Goal: Task Accomplishment & Management: Complete application form

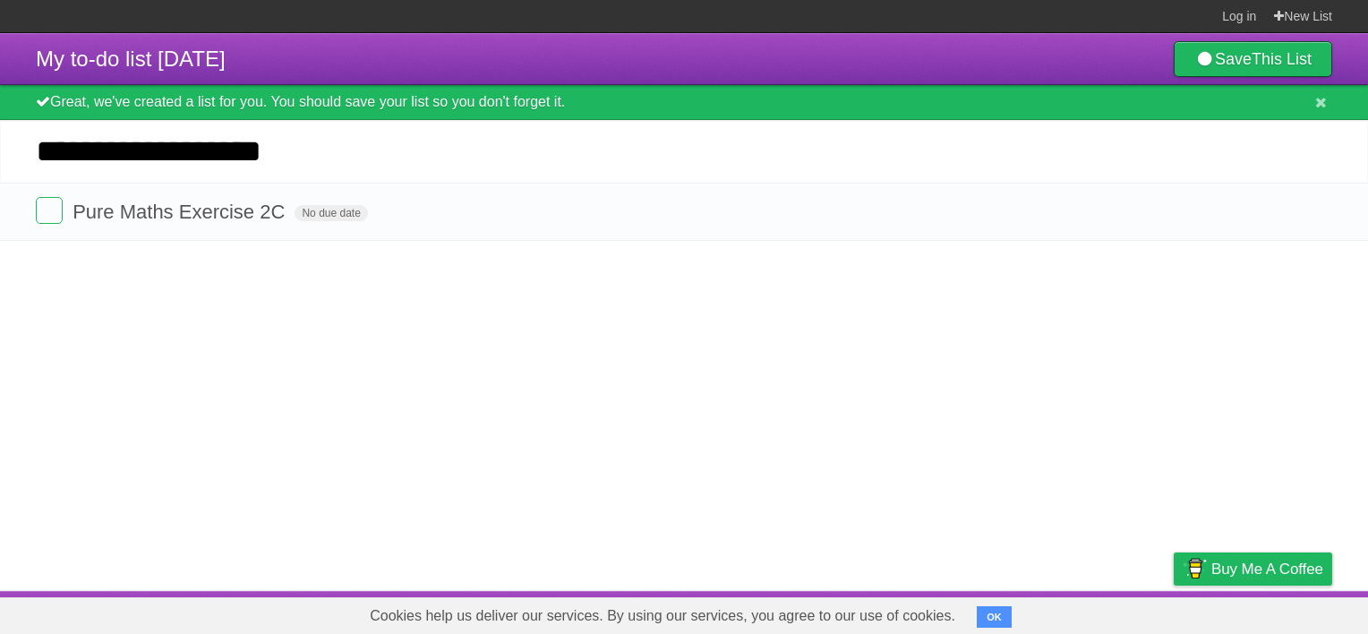
click input "*********" at bounding box center [0, 0] width 0 height 0
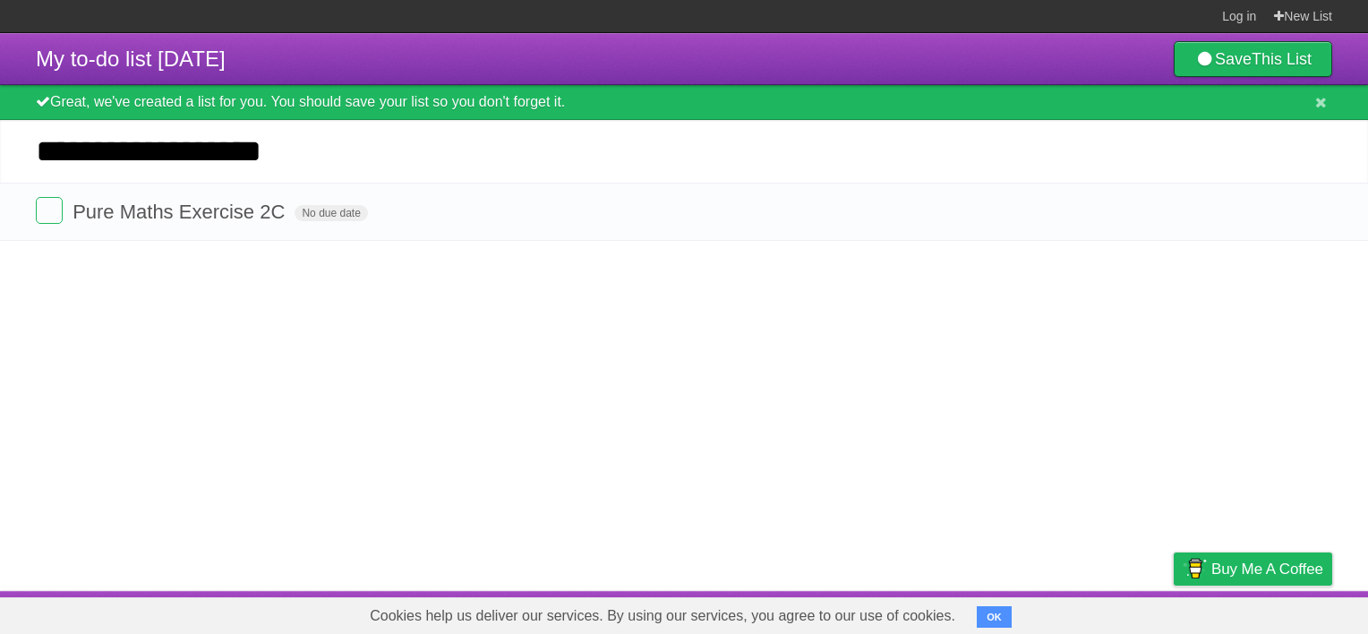
click input "*********" at bounding box center [0, 0] width 0 height 0
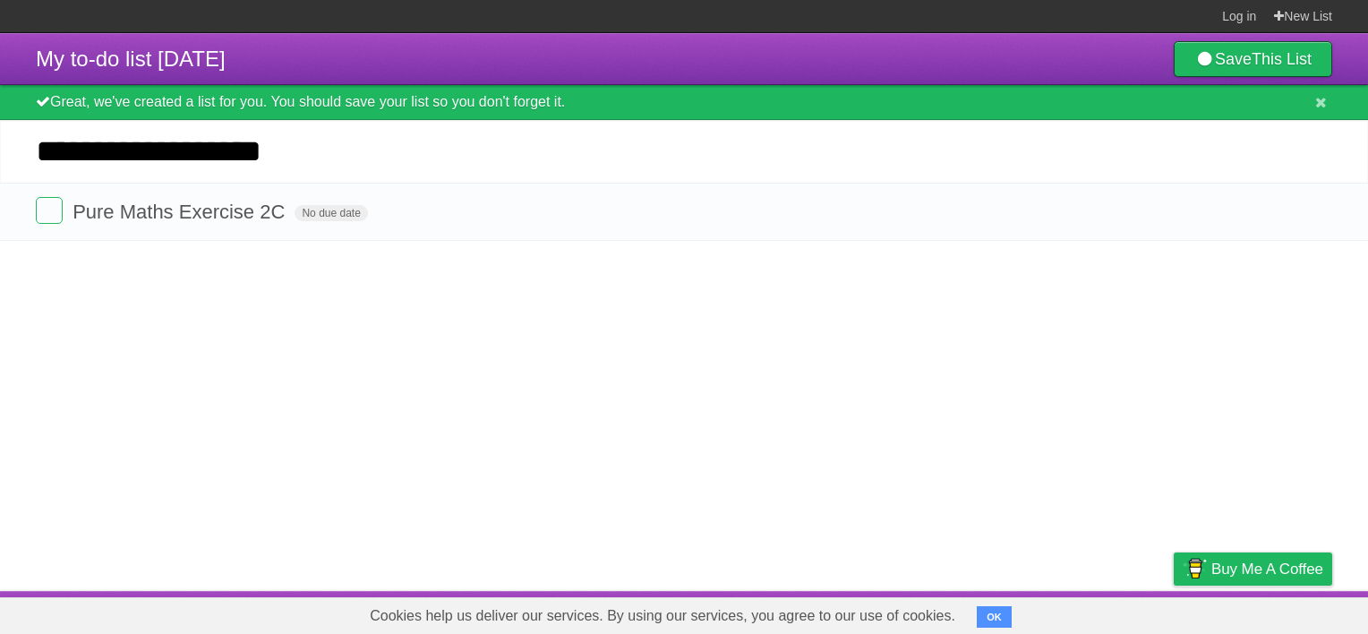
click input "*********" at bounding box center [0, 0] width 0 height 0
